Goal: Check status

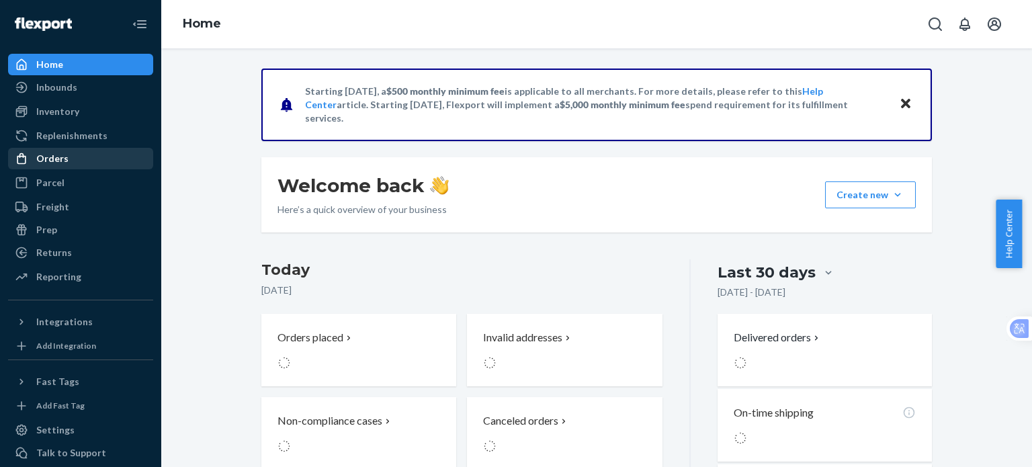
click at [32, 163] on div at bounding box center [25, 158] width 21 height 13
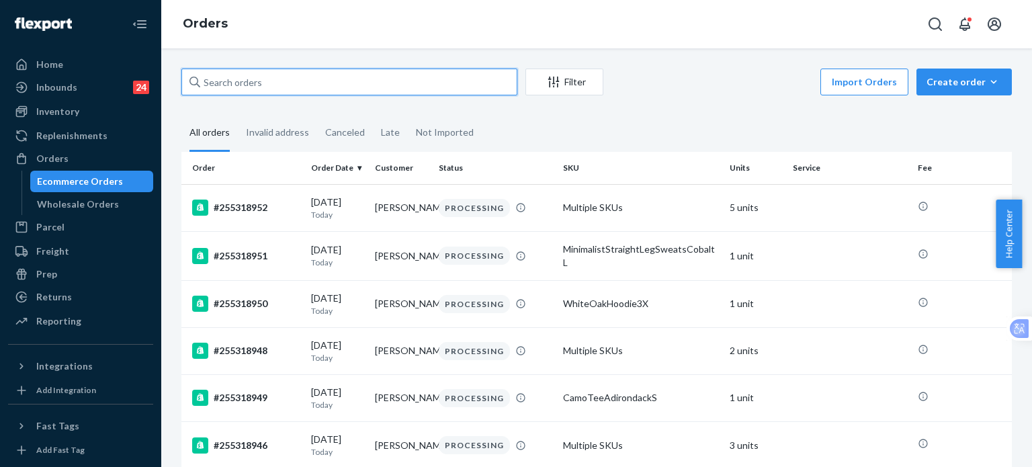
click at [266, 88] on input "text" at bounding box center [349, 82] width 336 height 27
paste input "255143549"
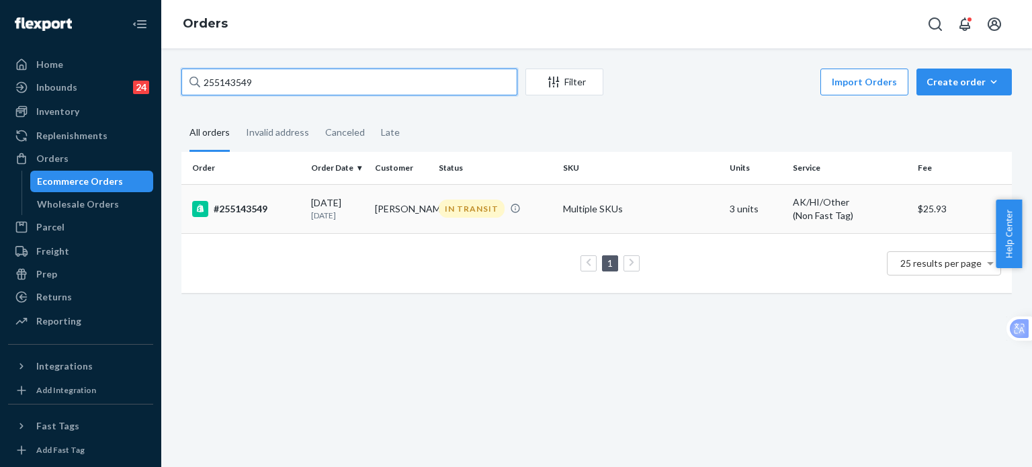
type input "255143549"
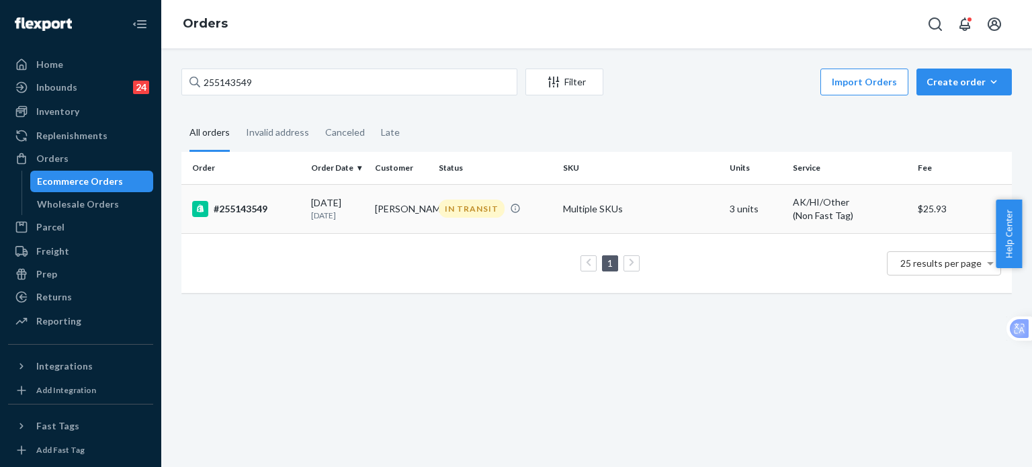
click at [234, 204] on div "#255143549" at bounding box center [246, 209] width 108 height 16
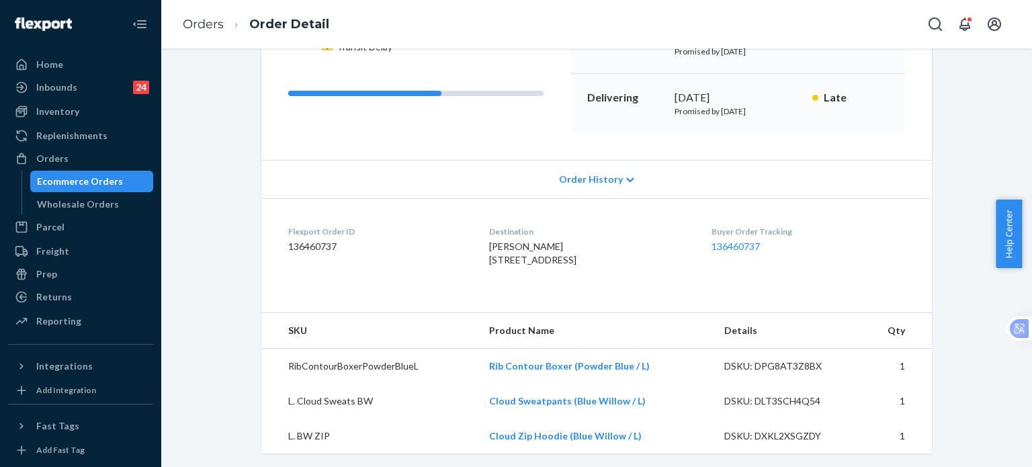
scroll to position [179, 0]
click at [740, 249] on link "136460737" at bounding box center [735, 244] width 48 height 11
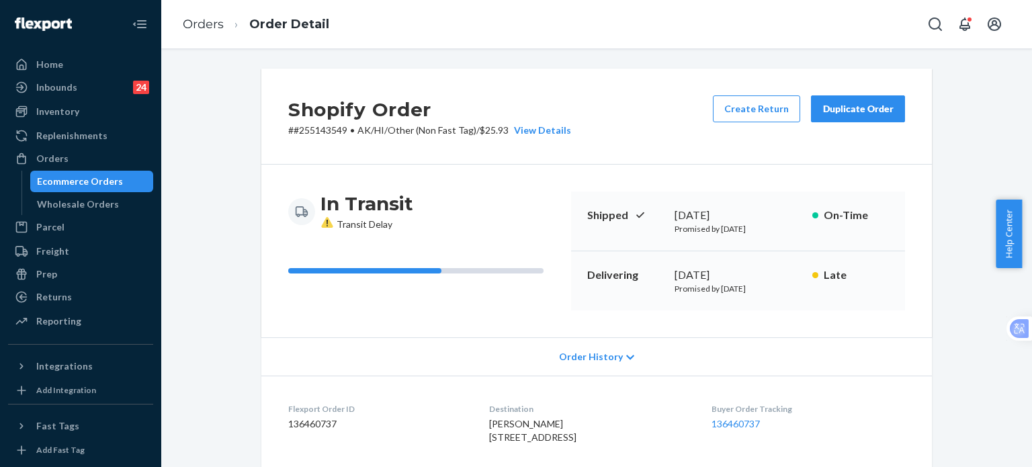
click at [314, 124] on p "# #255143549 • AK/HI/Other (Non Fast Tag) / $25.93 View Details" at bounding box center [429, 130] width 283 height 13
click at [314, 125] on p "# #255143549 • AK/HI/Other (Non Fast Tag) / $25.93 View Details" at bounding box center [429, 130] width 283 height 13
copy p "255143549"
